Goal: Task Accomplishment & Management: Manage account settings

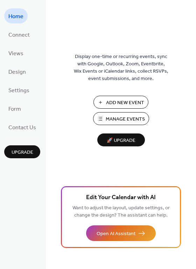
click at [129, 116] on span "Manage Events" at bounding box center [125, 119] width 39 height 7
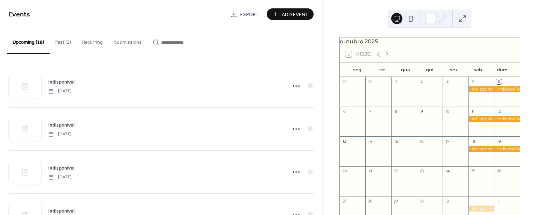
click at [64, 43] on button "Past (2)" at bounding box center [63, 40] width 27 height 25
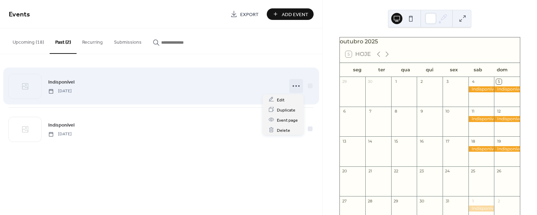
click at [296, 86] on circle at bounding box center [295, 85] width 1 height 1
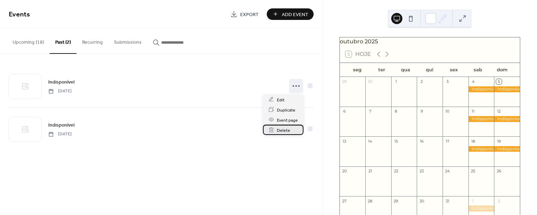
click at [280, 131] on span "Delete" at bounding box center [283, 130] width 13 height 7
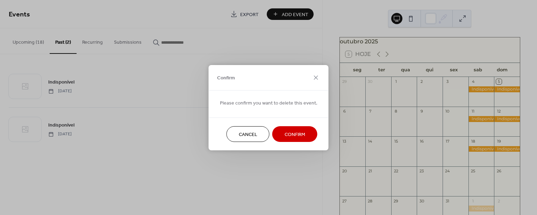
click at [289, 132] on span "Confirm" at bounding box center [295, 134] width 21 height 7
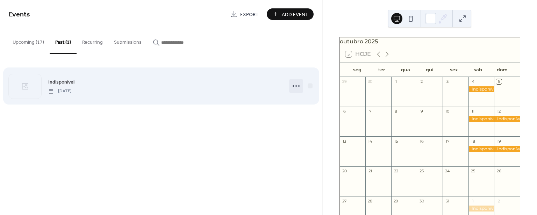
click at [295, 85] on icon at bounding box center [295, 85] width 11 height 11
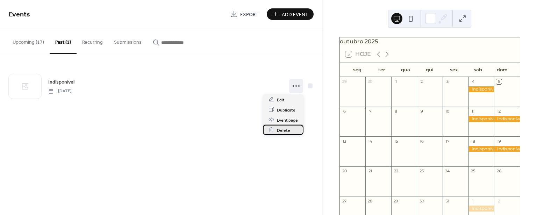
click at [288, 130] on span "Delete" at bounding box center [283, 130] width 13 height 7
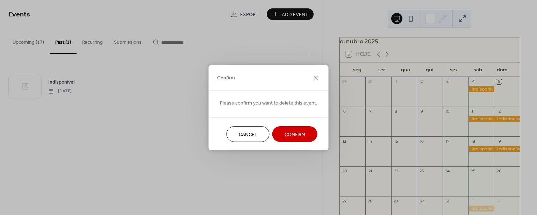
click at [292, 132] on span "Confirm" at bounding box center [295, 134] width 21 height 7
